Goal: Task Accomplishment & Management: Use online tool/utility

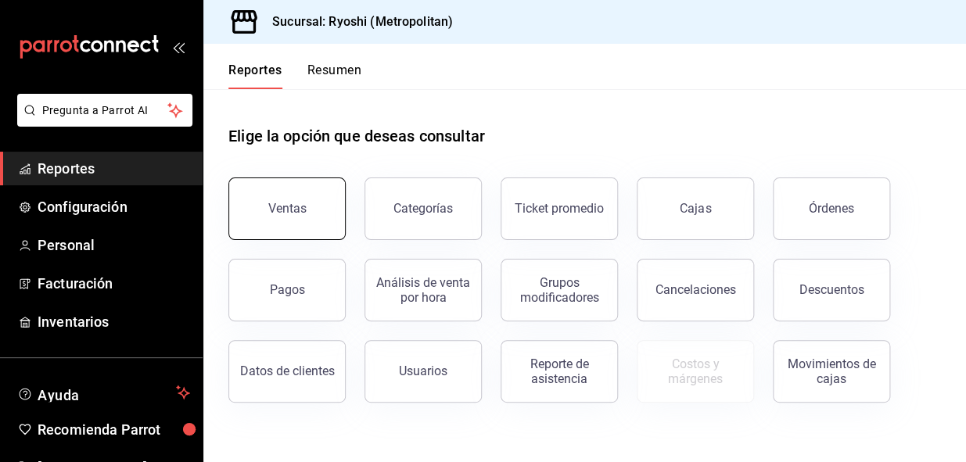
click at [266, 202] on button "Ventas" at bounding box center [286, 209] width 117 height 63
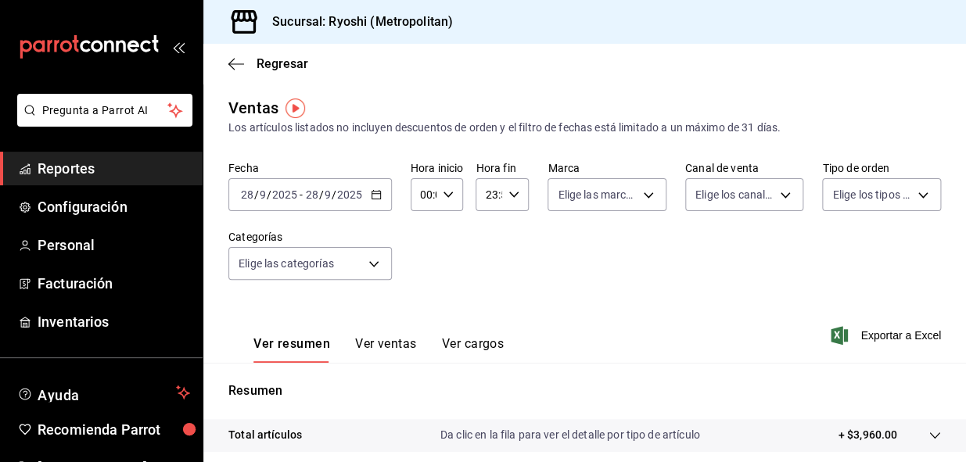
click at [376, 191] on \(Stroke\) "button" at bounding box center [375, 195] width 9 height 9
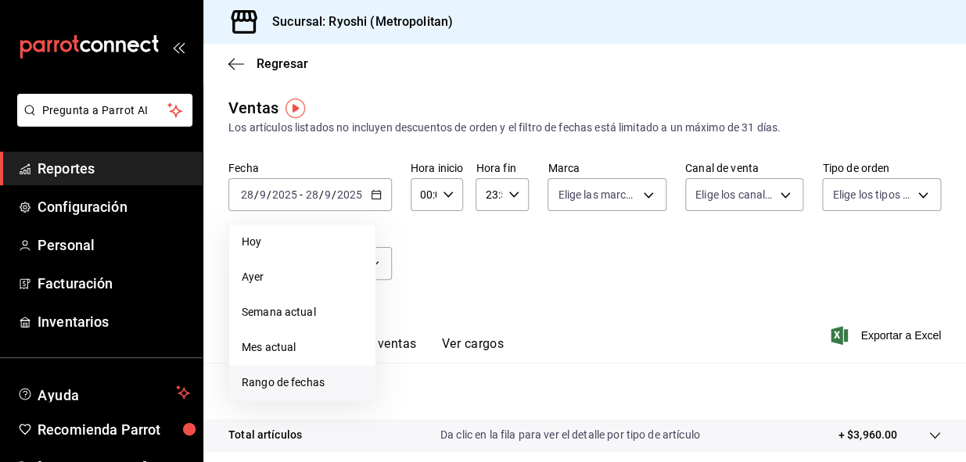
click at [260, 378] on span "Rango de fechas" at bounding box center [302, 383] width 121 height 16
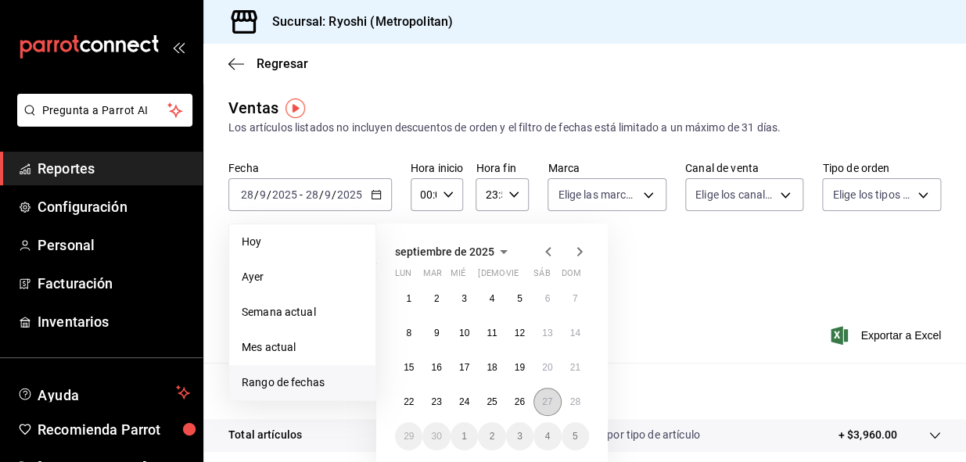
click at [543, 399] on abbr "27" at bounding box center [547, 401] width 10 height 11
click at [579, 402] on abbr "28" at bounding box center [575, 401] width 10 height 11
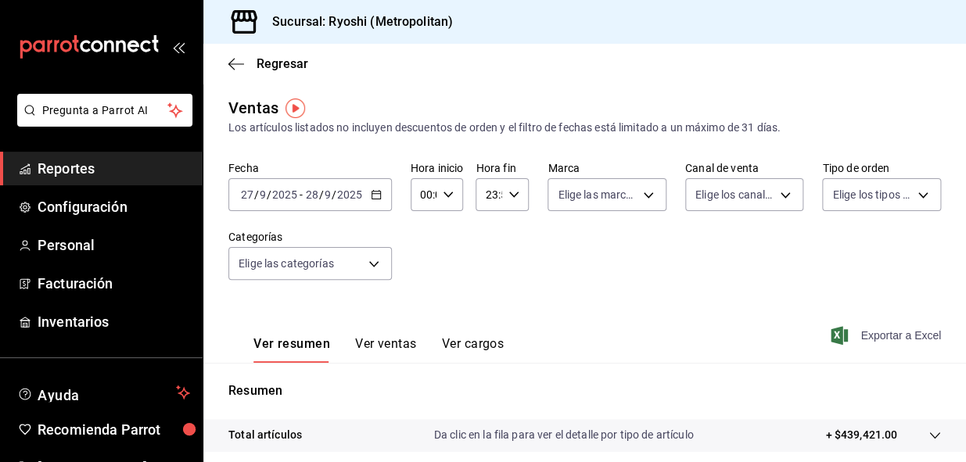
click at [875, 337] on span "Exportar a Excel" at bounding box center [887, 335] width 107 height 19
click at [239, 63] on icon "button" at bounding box center [236, 64] width 16 height 14
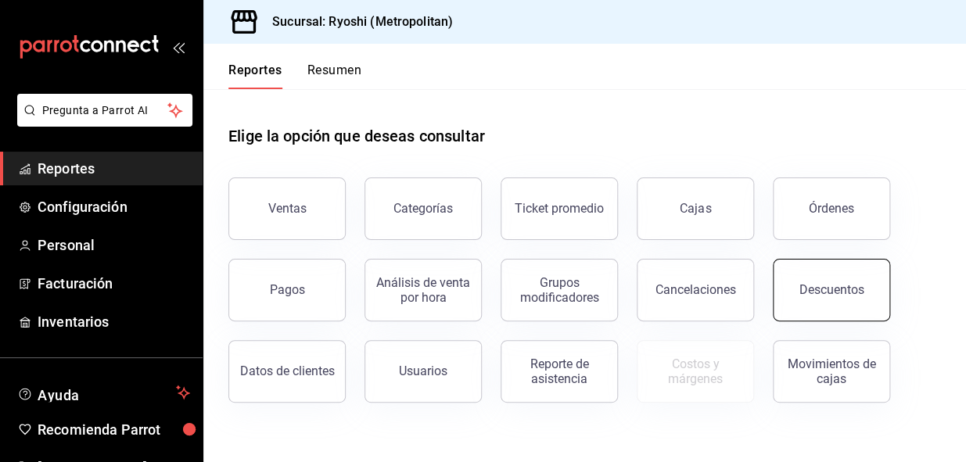
click at [802, 282] on div "Descuentos" at bounding box center [831, 289] width 65 height 15
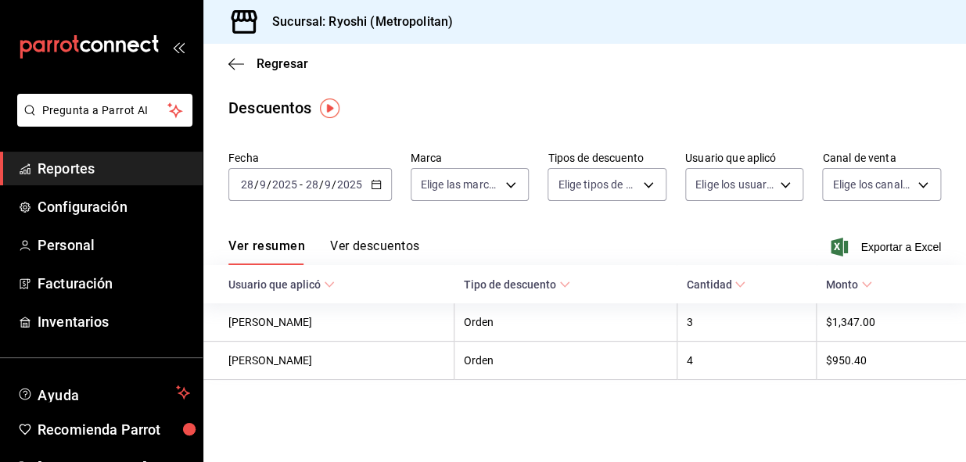
click at [380, 183] on div "2025-09-28 28 / 9 / 2025 - 2025-09-28 28 / 9 / 2025" at bounding box center [309, 184] width 163 height 33
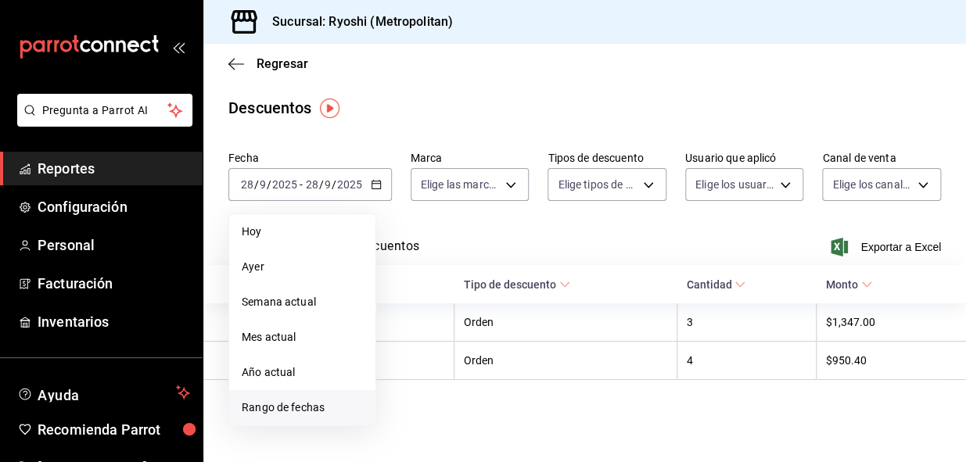
click at [260, 408] on span "Rango de fechas" at bounding box center [302, 408] width 121 height 16
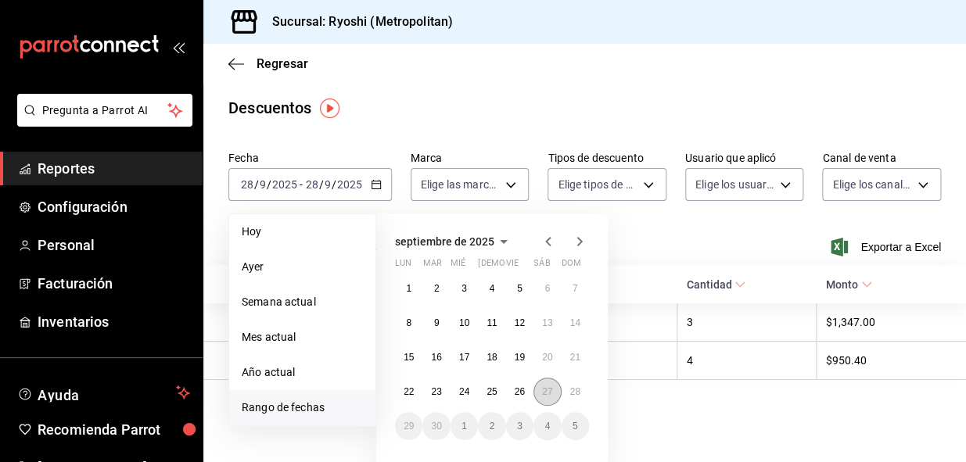
click at [546, 390] on abbr "27" at bounding box center [547, 391] width 10 height 11
click at [576, 396] on abbr "28" at bounding box center [575, 391] width 10 height 11
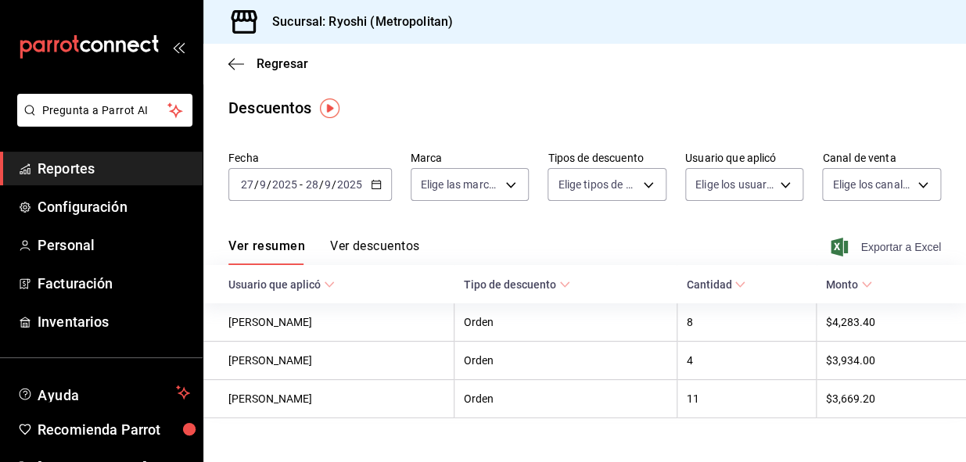
click at [890, 246] on span "Exportar a Excel" at bounding box center [887, 247] width 107 height 19
